Goal: Task Accomplishment & Management: Manage account settings

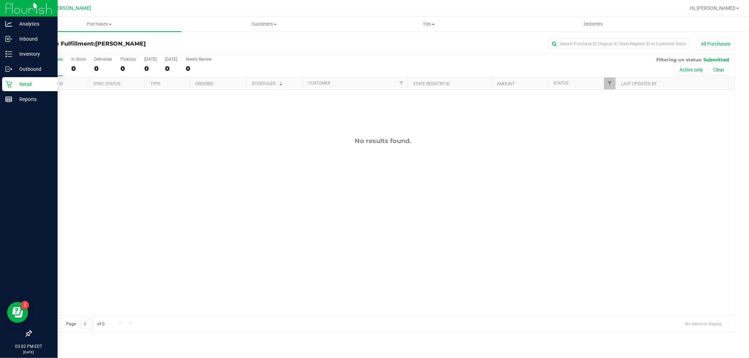
click at [16, 82] on div "Analytics Inbound Inventory Outbound Retail Reports 03:02 PM EDT [DATE] 09/23 […" at bounding box center [374, 179] width 749 height 358
click at [1, 87] on link "Retail" at bounding box center [29, 84] width 58 height 15
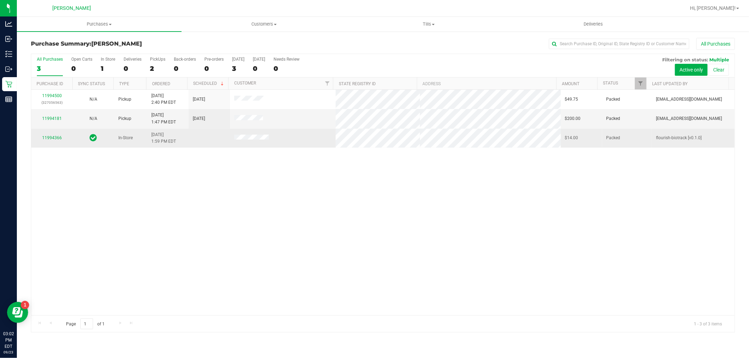
click at [46, 133] on td "11994366" at bounding box center [51, 138] width 41 height 19
click at [49, 144] on td "11994366" at bounding box center [51, 138] width 41 height 19
click at [50, 141] on div "11994366" at bounding box center [51, 138] width 33 height 7
click at [53, 137] on link "11994366" at bounding box center [52, 137] width 20 height 5
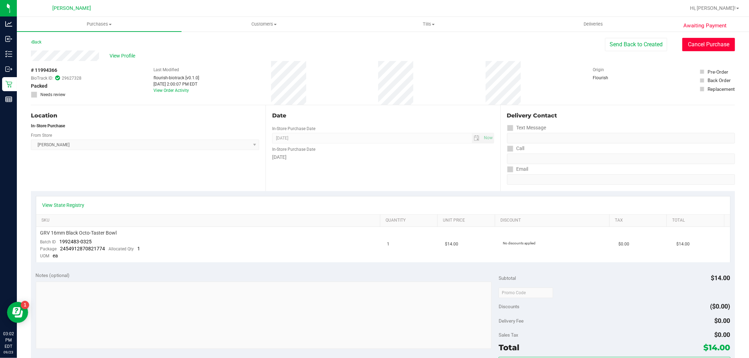
click at [688, 40] on button "Cancel Purchase" at bounding box center [708, 44] width 53 height 13
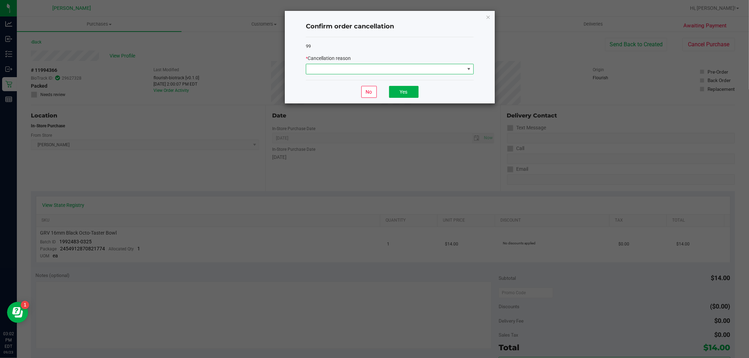
click at [468, 67] on span at bounding box center [469, 69] width 6 height 6
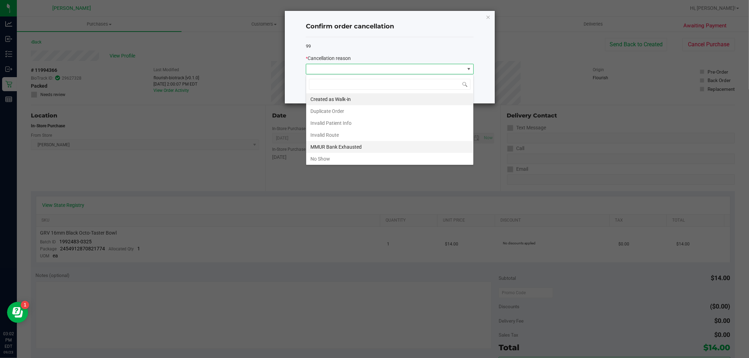
scroll to position [38, 0]
click at [349, 137] on li "Other" at bounding box center [389, 134] width 167 height 12
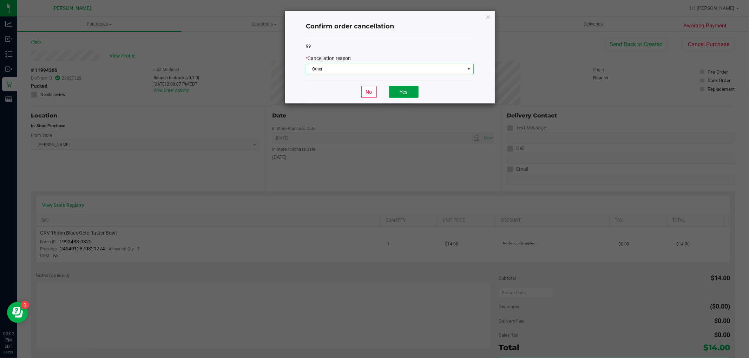
click at [403, 94] on button "Yes" at bounding box center [403, 92] width 29 height 12
